Goal: Information Seeking & Learning: Learn about a topic

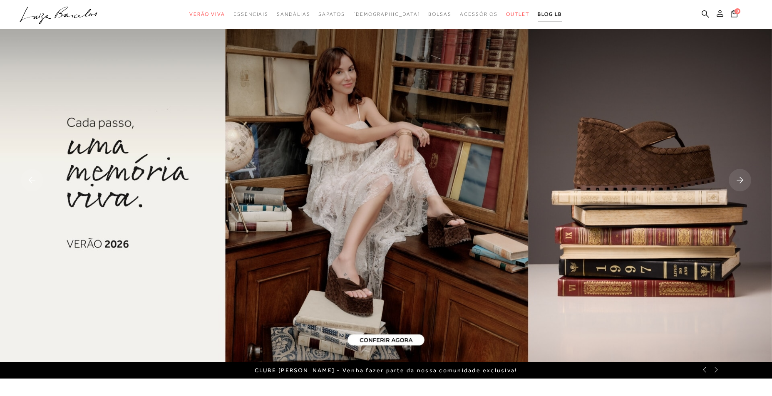
click at [538, 16] on span "BLOG LB" at bounding box center [550, 14] width 24 height 6
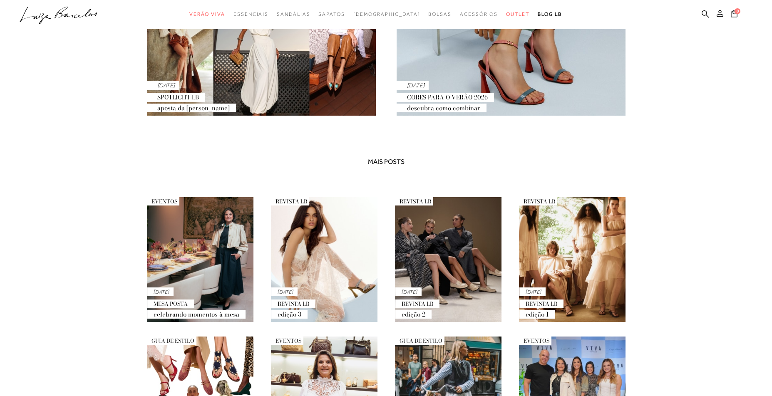
scroll to position [376, 0]
click at [325, 262] on link "REVISTA LB 09 SET REVISTA LB edição 3" at bounding box center [323, 259] width 109 height 125
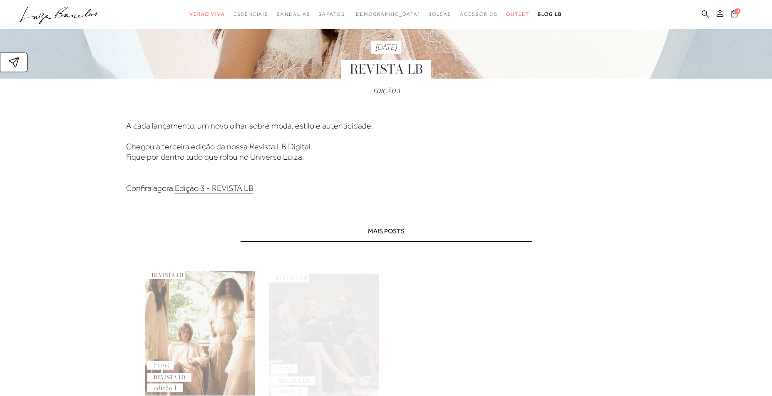
scroll to position [291, 0]
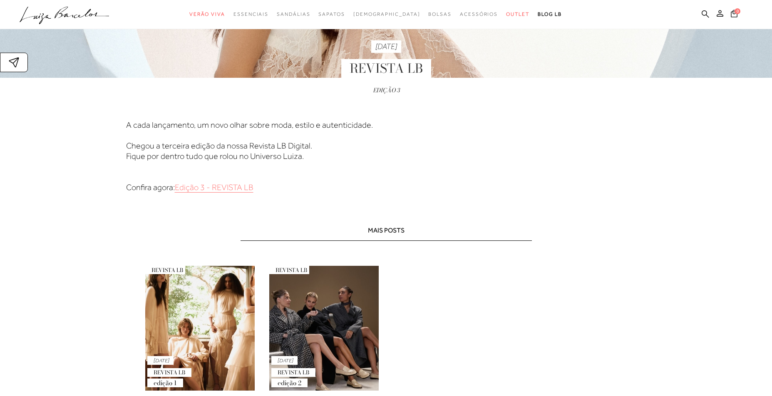
click at [237, 190] on link "Edição 3 - REVISTA LB" at bounding box center [214, 187] width 79 height 9
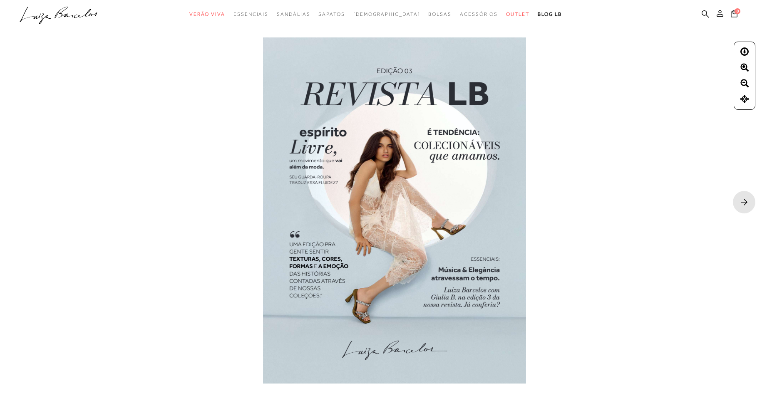
click at [594, 225] on div "1 de 102" at bounding box center [386, 191] width 772 height 382
click at [479, 234] on img at bounding box center [394, 210] width 263 height 346
